Goal: Task Accomplishment & Management: Use online tool/utility

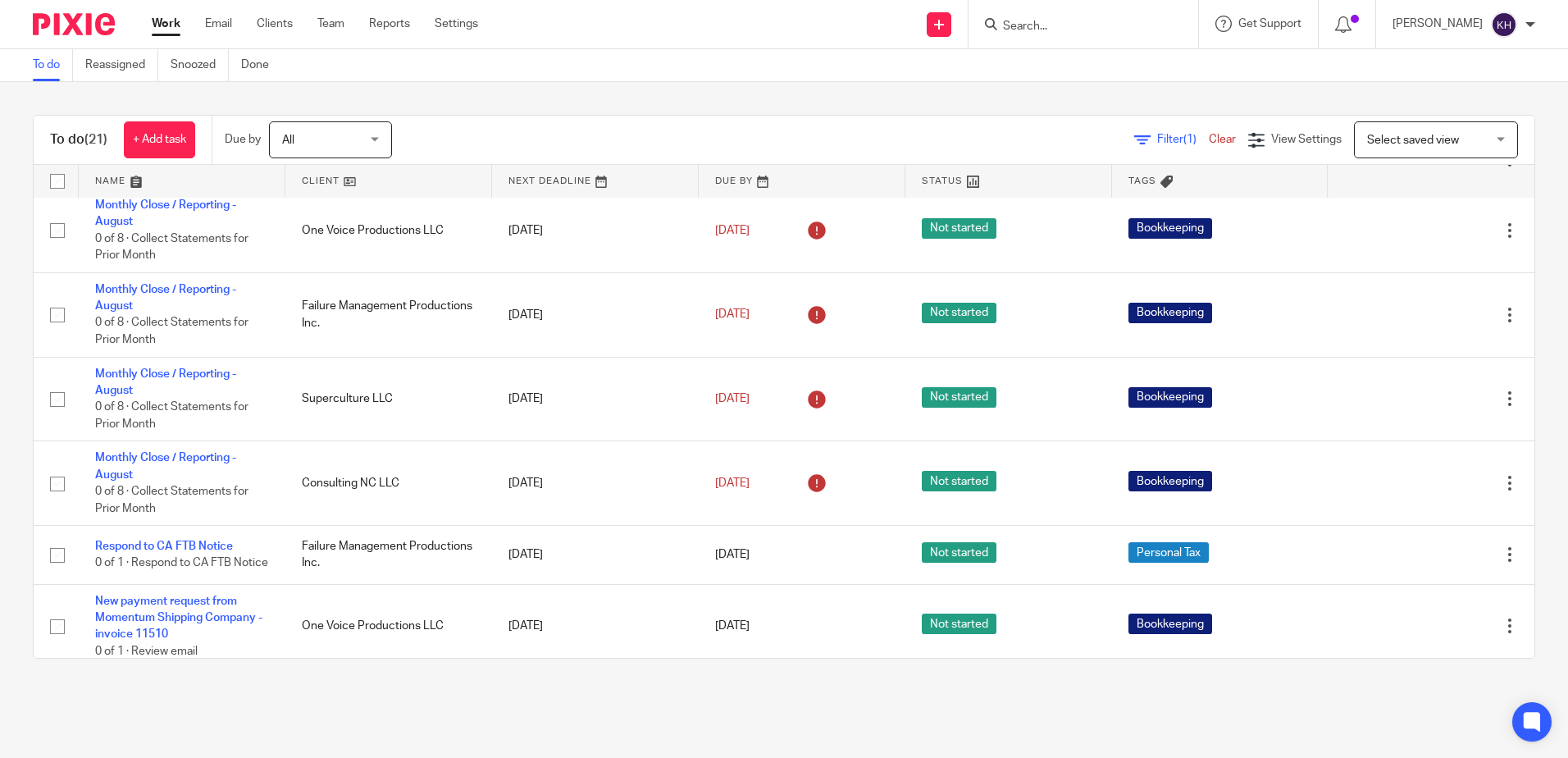
scroll to position [657, 0]
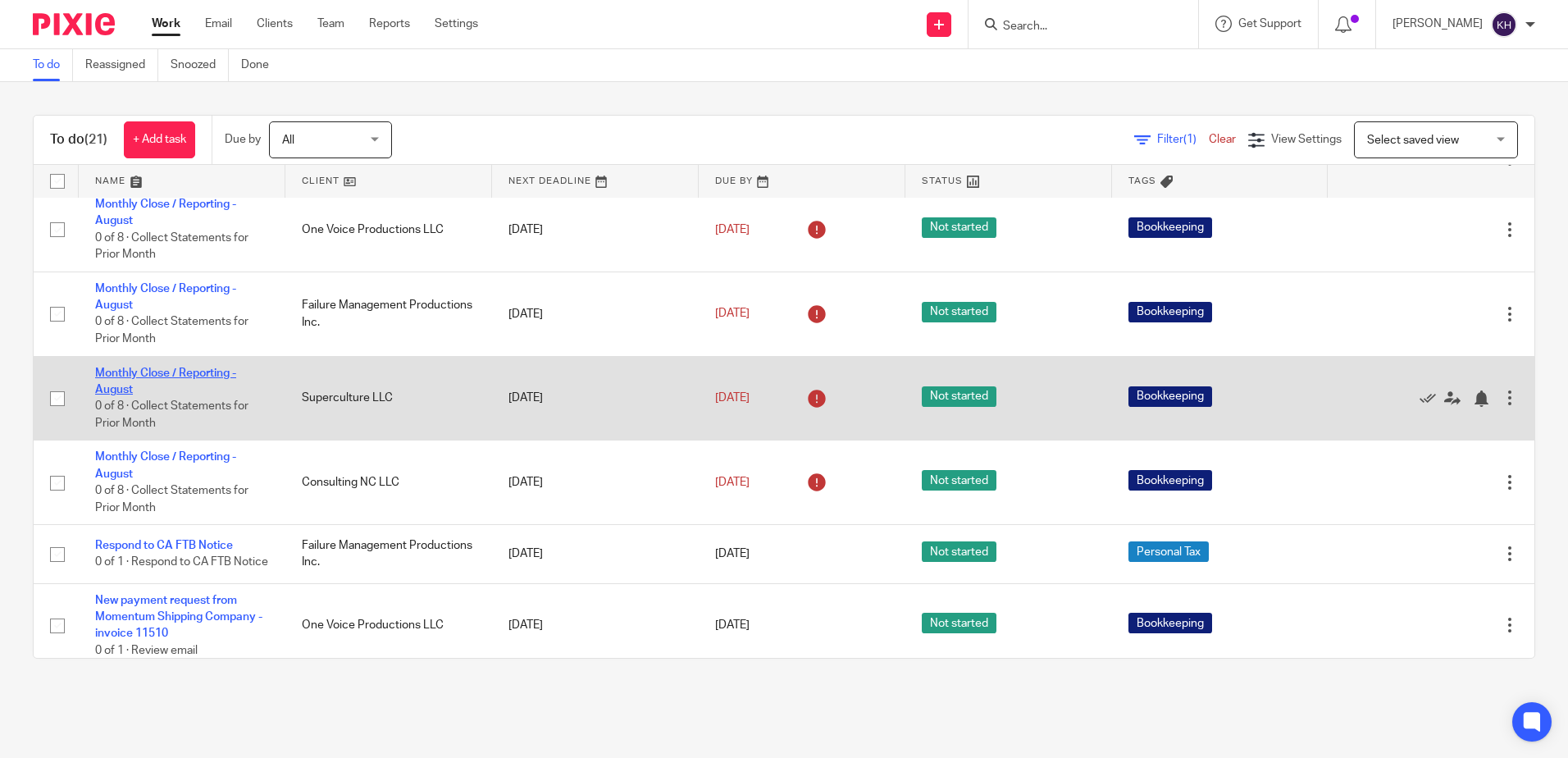
click at [209, 396] on link "Monthly Close / Reporting - August" at bounding box center [166, 382] width 141 height 28
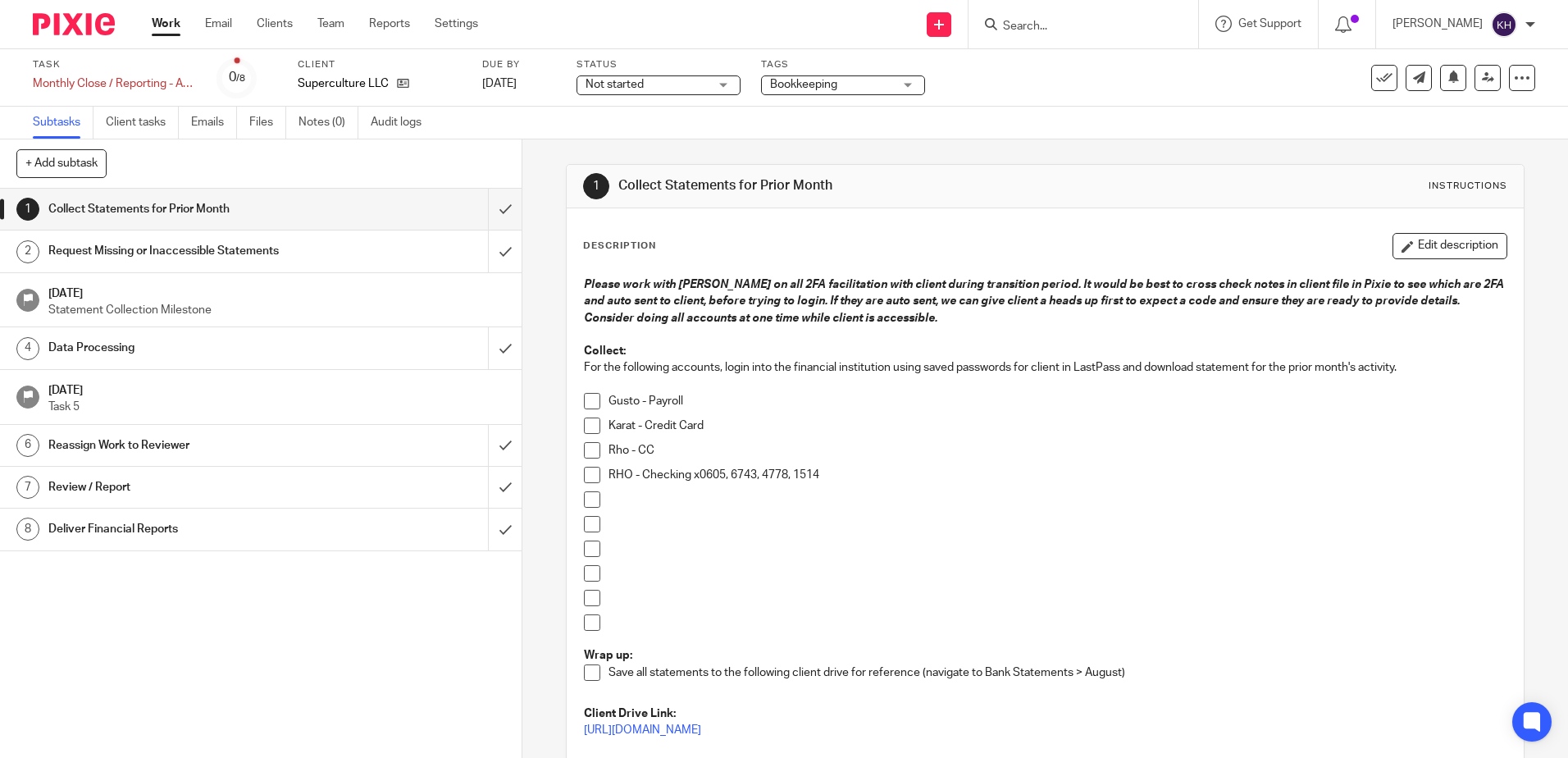
click at [162, 20] on link "Work" at bounding box center [166, 24] width 29 height 17
